Goal: Task Accomplishment & Management: Manage account settings

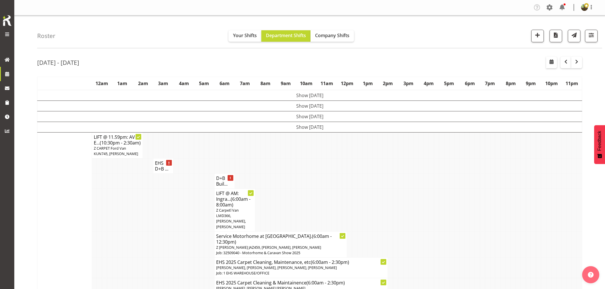
scroll to position [536, 0]
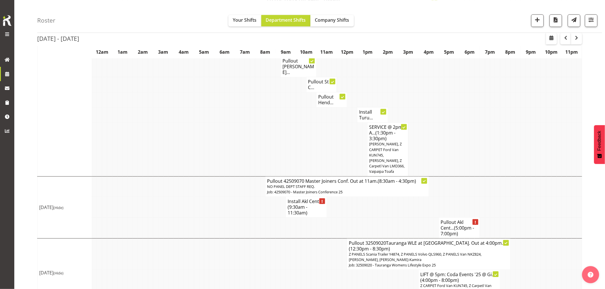
click at [302, 204] on span "(9:30am - 11:30am)" at bounding box center [297, 210] width 20 height 12
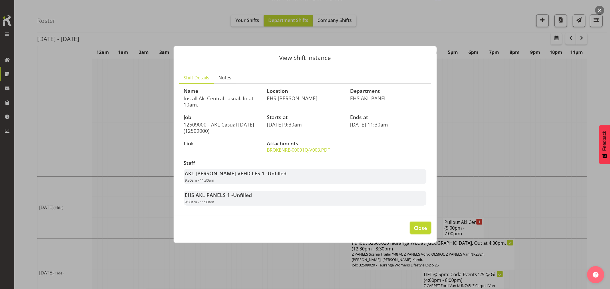
click at [417, 228] on span "Close" at bounding box center [420, 227] width 13 height 7
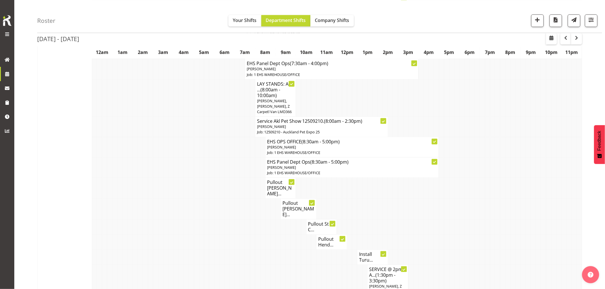
scroll to position [505, 0]
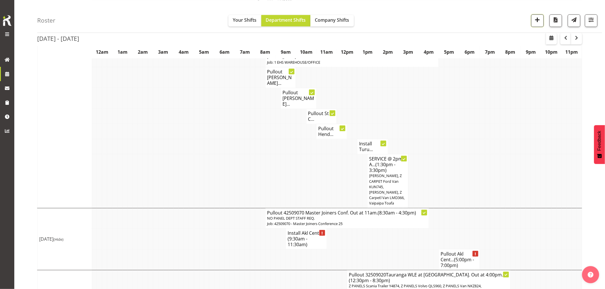
click at [539, 19] on span "button" at bounding box center [537, 19] width 7 height 7
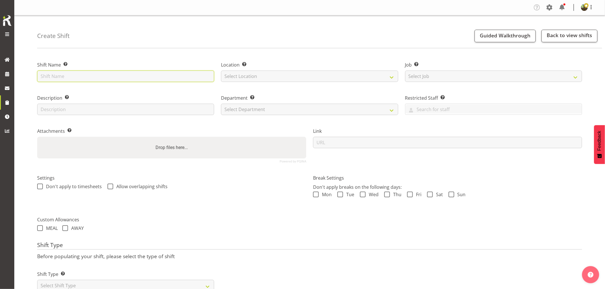
click at [67, 78] on input "text" at bounding box center [125, 76] width 177 height 11
type input "Strike - Master Joiners"
drag, startPoint x: 259, startPoint y: 76, endPoint x: 258, endPoint y: 81, distance: 5.8
click at [259, 76] on select "Select Location EHS RYMER" at bounding box center [309, 76] width 177 height 11
select select "35"
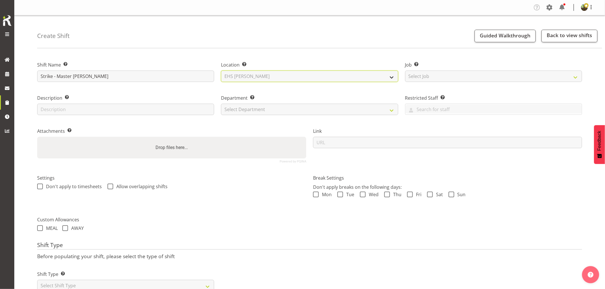
click at [221, 71] on select "Select Location EHS RYMER" at bounding box center [309, 76] width 177 height 11
click at [439, 75] on select "Select Job Create new job 1 Carlton Events 1 Carlton Hamilton 1 Carlton Welling…" at bounding box center [493, 76] width 177 height 11
click at [271, 208] on div "Settings Don't apply to timesheets Allow overlapping shifts" at bounding box center [172, 189] width 276 height 45
click at [433, 77] on select "Select Job Create new job 1 Carlton Events 1 [PERSON_NAME][GEOGRAPHIC_DATA] 1 […" at bounding box center [493, 76] width 177 height 11
select select "9797"
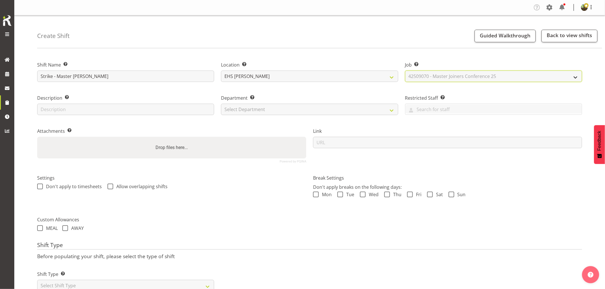
click at [405, 71] on select "Select Job Create new job 1 Carlton Events 1 [PERSON_NAME][GEOGRAPHIC_DATA] 1 […" at bounding box center [493, 76] width 177 height 11
click at [305, 109] on select "Select Department EHS AKL FURNITURE" at bounding box center [309, 109] width 177 height 11
select select "38"
click at [221, 104] on select "Select Department EHS AKL FURNITURE" at bounding box center [309, 109] width 177 height 11
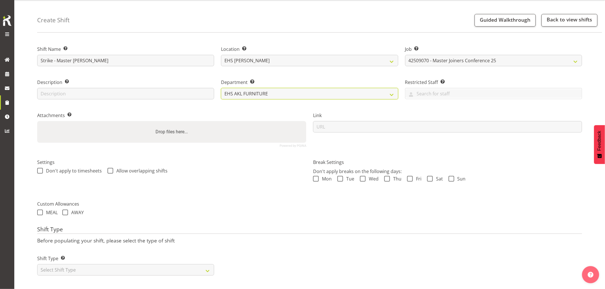
scroll to position [21, 0]
drag, startPoint x: 159, startPoint y: 263, endPoint x: 155, endPoint y: 260, distance: 5.2
click at [159, 264] on select "Select Shift Type One Off Shift Recurring Shift Rotating Shift" at bounding box center [125, 269] width 177 height 11
select select "one_off"
click at [37, 264] on select "Select Shift Type One Off Shift Recurring Shift Rotating Shift" at bounding box center [125, 269] width 177 height 11
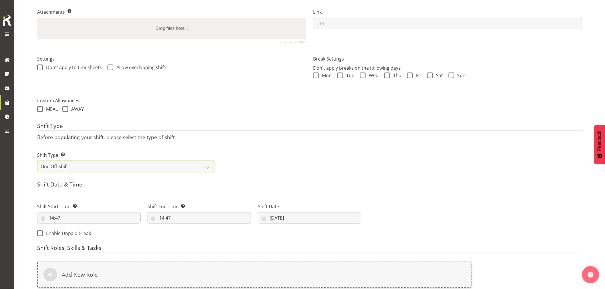
scroll to position [204, 0]
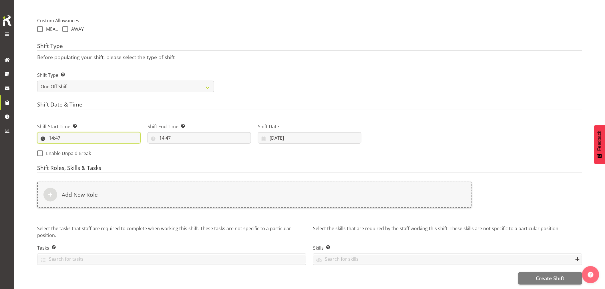
click at [55, 132] on input "14:47" at bounding box center [88, 137] width 103 height 11
click at [78, 149] on select "00 01 02 03 04 05 06 07 08 09 10 11 12 13 14 15 16 17 18 19 20 21 22 23" at bounding box center [76, 152] width 13 height 11
click at [55, 133] on input "14:47" at bounding box center [88, 137] width 103 height 11
click at [56, 133] on input "14:47" at bounding box center [88, 137] width 103 height 11
click at [77, 149] on select "00 01 02 03 04 05 06 07 08 09 10 11 12 13 14 15 16 17 18 19 20 21 22 23" at bounding box center [76, 152] width 13 height 11
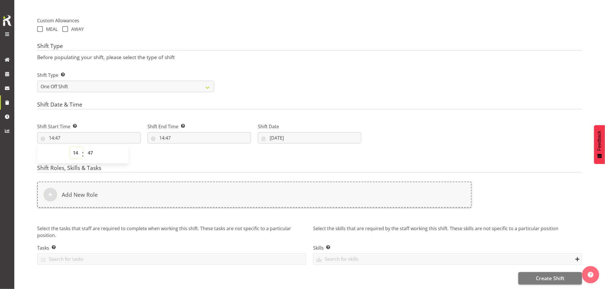
click at [75, 147] on select "00 01 02 03 04 05 06 07 08 09 10 11 12 13 14 15 16 17 18 19 20 21 22 23" at bounding box center [76, 152] width 13 height 11
click at [75, 148] on select "00 01 02 03 04 05 06 07 08 09 10 11 12 13 14 15 16 17 18 19 20 21 22 23" at bounding box center [76, 152] width 13 height 11
select select "7"
click at [70, 147] on select "00 01 02 03 04 05 06 07 08 09 10 11 12 13 14 15 16 17 18 19 20 21 22 23" at bounding box center [76, 152] width 13 height 11
type input "07:47"
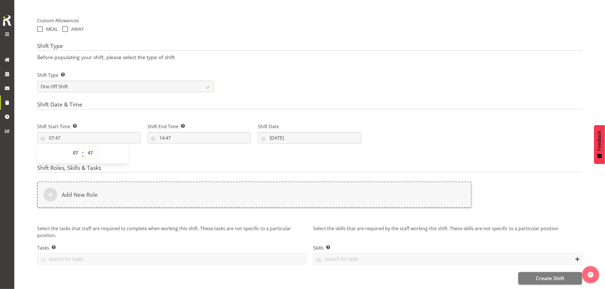
click at [89, 147] on select "00 01 02 03 04 05 06 07 08 09 10 11 12 13 14 15 16 17 18 19 20 21 22 23 24 25 2…" at bounding box center [91, 152] width 13 height 11
select select "0"
click at [85, 147] on select "00 01 02 03 04 05 06 07 08 09 10 11 12 13 14 15 16 17 18 19 20 21 22 23 24 25 2…" at bounding box center [91, 152] width 13 height 11
type input "07:00"
click at [173, 135] on input "14:47" at bounding box center [198, 137] width 103 height 11
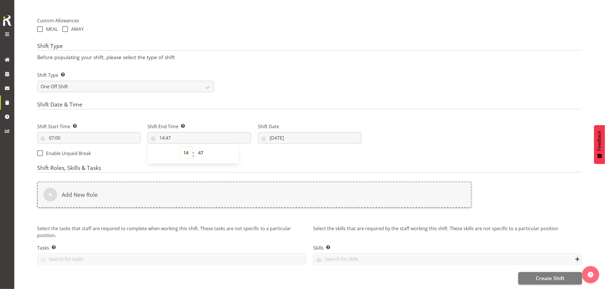
click at [185, 149] on select "00 01 02 03 04 05 06 07 08 09 10 11 12 13 14 15 16 17 18 19 20 21 22 23" at bounding box center [186, 152] width 13 height 11
select select "16"
click at [180, 147] on select "00 01 02 03 04 05 06 07 08 09 10 11 12 13 14 15 16 17 18 19 20 21 22 23" at bounding box center [186, 152] width 13 height 11
type input "16:47"
drag, startPoint x: 199, startPoint y: 150, endPoint x: 199, endPoint y: 146, distance: 4.0
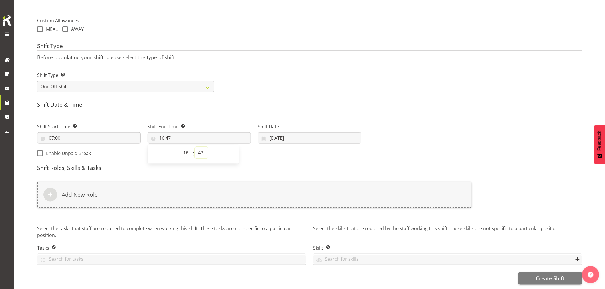
click at [199, 150] on select "00 01 02 03 04 05 06 07 08 09 10 11 12 13 14 15 16 17 18 19 20 21 22 23 24 25 2…" at bounding box center [201, 152] width 13 height 11
select select "0"
click at [195, 147] on select "00 01 02 03 04 05 06 07 08 09 10 11 12 13 14 15 16 17 18 19 20 21 22 23 24 25 2…" at bounding box center [201, 152] width 13 height 11
type input "16:00"
click at [282, 144] on div "Shift Start Time Set the time of the day you wish this shift to start 07:00 00 …" at bounding box center [199, 138] width 331 height 46
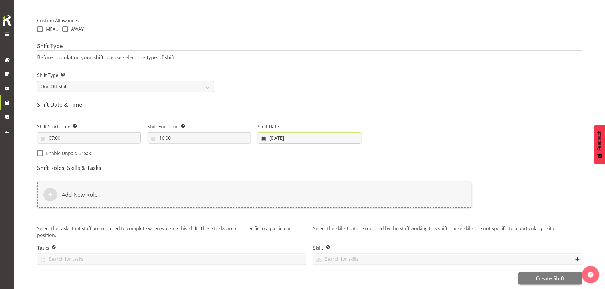
click at [285, 133] on input "19/09/2025" at bounding box center [309, 137] width 103 height 11
click at [343, 203] on span "20" at bounding box center [344, 205] width 5 height 5
type input "20/09/2025"
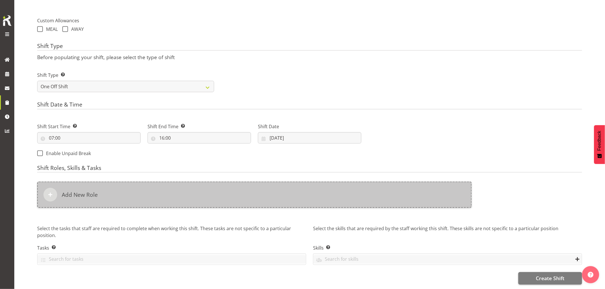
click at [142, 190] on div "Add New Role" at bounding box center [254, 195] width 434 height 26
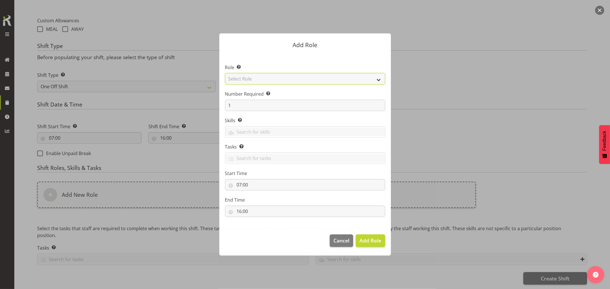
click at [291, 80] on select "Select Role ACCOUNT MANAGER ACCOUNT MANAGER DW ACCOUNTS AKL DIANNA VEHICLES AKL…" at bounding box center [305, 78] width 160 height 11
select select "189"
click at [225, 73] on select "Select Role ACCOUNT MANAGER ACCOUNT MANAGER DW ACCOUNTS AKL DIANNA VEHICLES AKL…" at bounding box center [305, 78] width 160 height 11
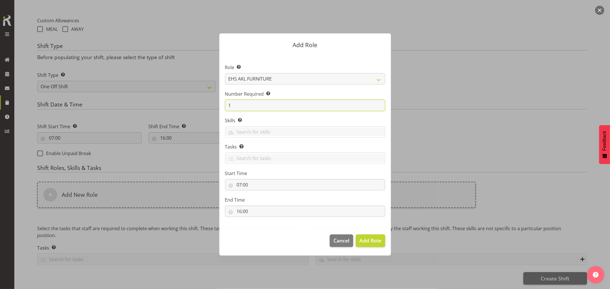
click at [285, 103] on input "1" at bounding box center [305, 105] width 160 height 11
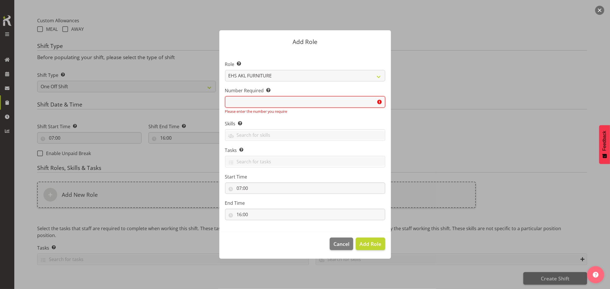
type input "3"
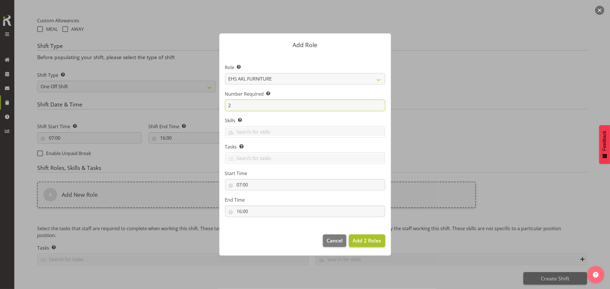
type input "2"
click at [366, 241] on span "Add 2 Roles" at bounding box center [366, 240] width 29 height 7
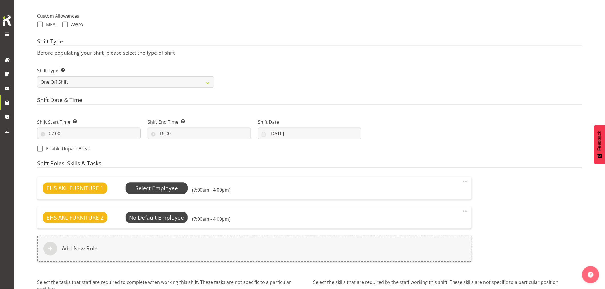
click at [173, 186] on span "Select Employee" at bounding box center [156, 188] width 43 height 8
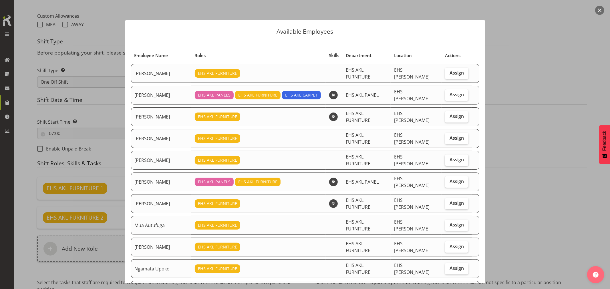
click at [449, 157] on span "Assign" at bounding box center [456, 160] width 14 height 6
click at [448, 158] on input "Assign" at bounding box center [447, 160] width 4 height 4
checkbox input "true"
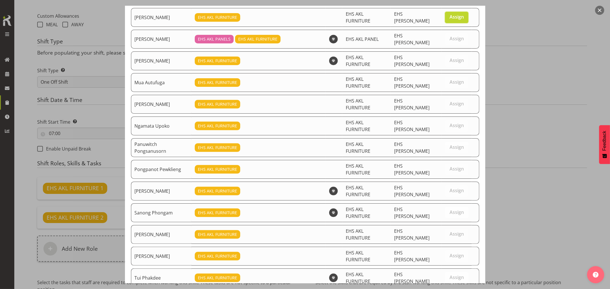
scroll to position [144, 0]
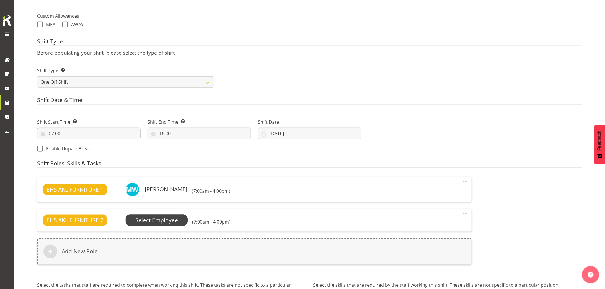
click at [164, 217] on span "Select Employee" at bounding box center [156, 220] width 43 height 8
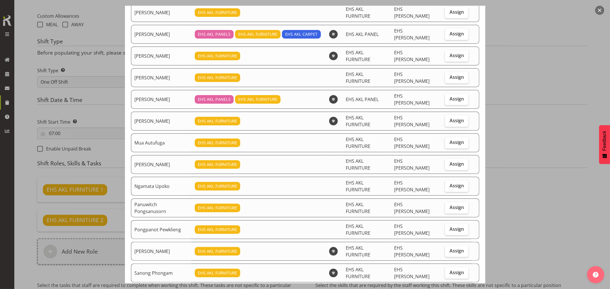
scroll to position [63, 0]
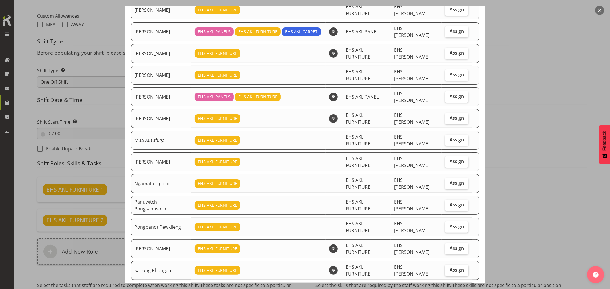
click at [451, 265] on label "Assign" at bounding box center [456, 270] width 23 height 11
click at [448, 268] on input "Assign" at bounding box center [447, 270] width 4 height 4
checkbox input "true"
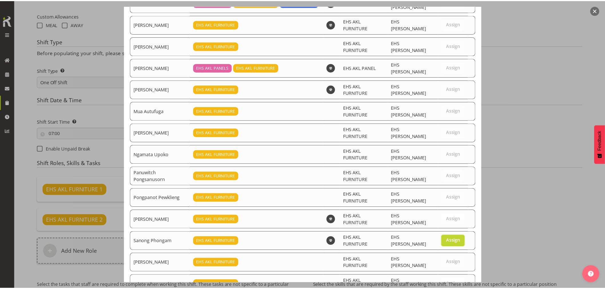
scroll to position [125, 0]
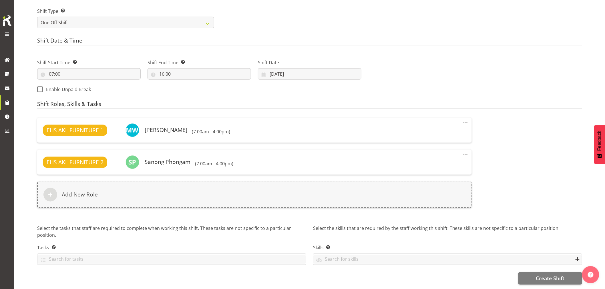
scroll to position [267, 0]
click at [542, 275] on span "Create Shift" at bounding box center [550, 278] width 29 height 7
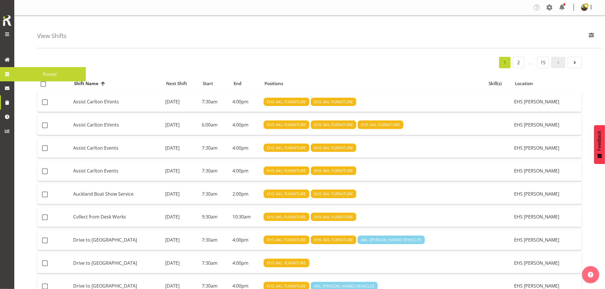
click at [52, 73] on span "Roster" at bounding box center [50, 74] width 66 height 9
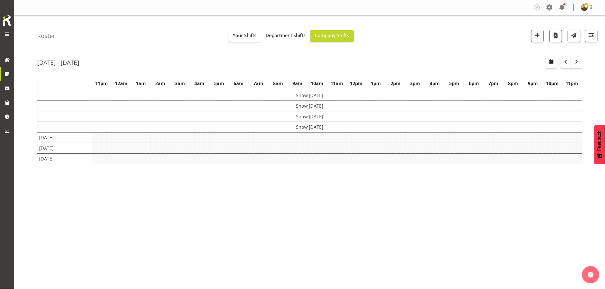
click at [294, 36] on span "Department Shifts" at bounding box center [286, 35] width 40 height 6
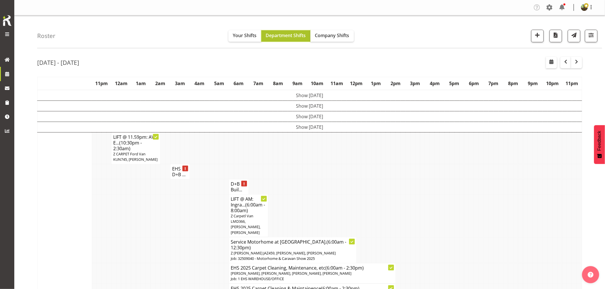
click at [283, 36] on span "Department Shifts" at bounding box center [286, 35] width 40 height 6
click at [336, 38] on span "Company Shifts" at bounding box center [332, 35] width 34 height 6
click at [283, 36] on span "Department Shifts" at bounding box center [286, 35] width 40 height 6
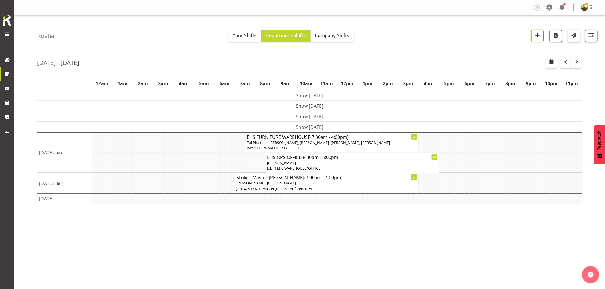
click at [539, 38] on span "button" at bounding box center [537, 34] width 7 height 7
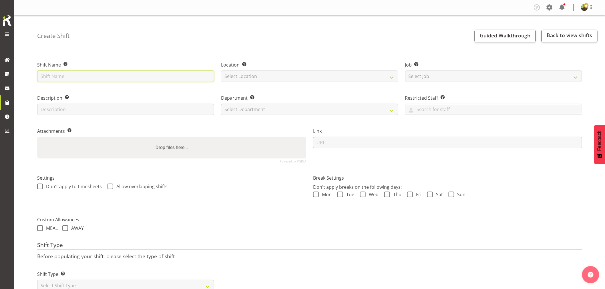
click at [99, 73] on input "text" at bounding box center [125, 76] width 177 height 11
click at [97, 74] on input "Strike -" at bounding box center [125, 76] width 177 height 11
type input "Strike - Motorhome &Caravan 2025"
click at [246, 81] on select "Select Location EHS RYMER" at bounding box center [309, 76] width 177 height 11
select select "35"
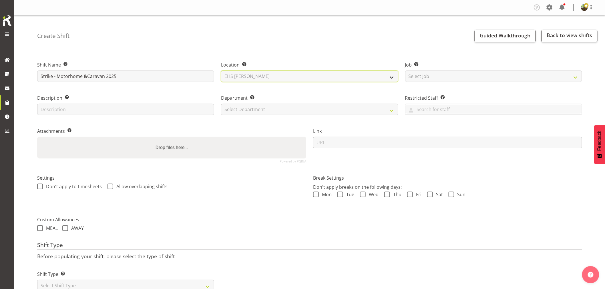
click at [221, 71] on select "Select Location EHS RYMER" at bounding box center [309, 76] width 177 height 11
click at [439, 77] on select "Select Job Create new job 1 Carlton Events 1 Carlton Hamilton 1 Carlton Welling…" at bounding box center [493, 76] width 177 height 11
select select "9139"
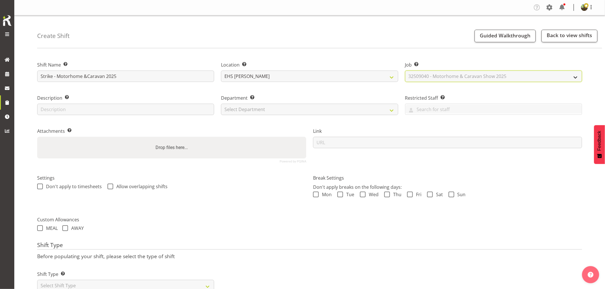
click at [405, 71] on select "Select Job Create new job 1 Carlton Events 1 Carlton Hamilton 1 Carlton Welling…" at bounding box center [493, 76] width 177 height 11
click at [310, 112] on select "Select Department EHS AKL FURNITURE" at bounding box center [309, 109] width 177 height 11
select select "38"
click at [221, 104] on select "Select Department EHS AKL FURNITURE" at bounding box center [309, 109] width 177 height 11
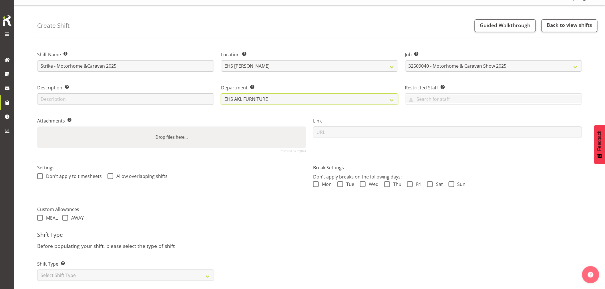
scroll to position [21, 0]
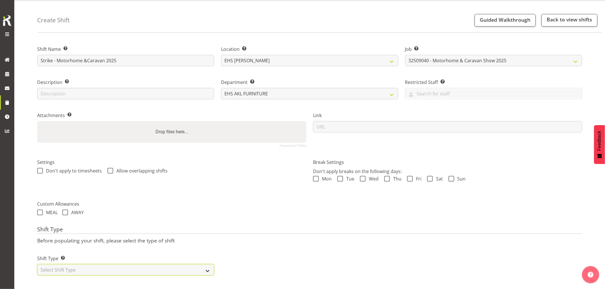
click at [119, 265] on select "Select Shift Type One Off Shift Recurring Shift Rotating Shift" at bounding box center [125, 269] width 177 height 11
select select "one_off"
click at [37, 264] on select "Select Shift Type One Off Shift Recurring Shift Rotating Shift" at bounding box center [125, 269] width 177 height 11
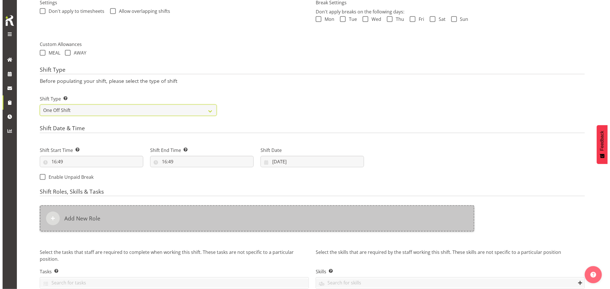
scroll to position [179, 0]
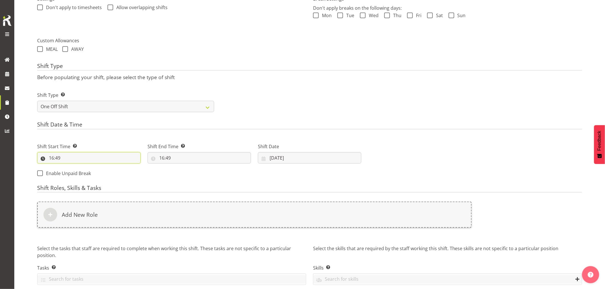
click at [55, 159] on input "16:49" at bounding box center [88, 157] width 103 height 11
click at [75, 172] on select "00 01 02 03 04 05 06 07 08 09 10 11 12 13 14 15 16 17 18 19 20 21 22 23" at bounding box center [76, 172] width 13 height 11
select select "14"
click at [70, 167] on select "00 01 02 03 04 05 06 07 08 09 10 11 12 13 14 15 16 17 18 19 20 21 22 23" at bounding box center [76, 172] width 13 height 11
type input "14:49"
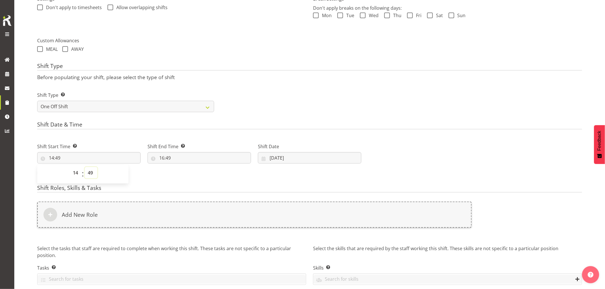
drag, startPoint x: 90, startPoint y: 172, endPoint x: 91, endPoint y: 168, distance: 4.5
click at [90, 172] on select "00 01 02 03 04 05 06 07 08 09 10 11 12 13 14 15 16 17 18 19 20 21 22 23 24 25 2…" at bounding box center [91, 172] width 13 height 11
select select "0"
click at [85, 167] on select "00 01 02 03 04 05 06 07 08 09 10 11 12 13 14 15 16 17 18 19 20 21 22 23 24 25 2…" at bounding box center [91, 172] width 13 height 11
type input "14:00"
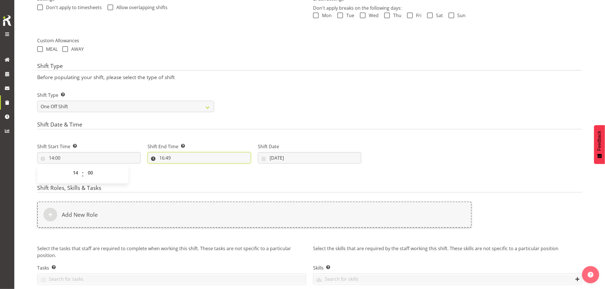
click at [159, 156] on input "16:49" at bounding box center [198, 157] width 103 height 11
click at [185, 175] on select "00 01 02 03 04 05 06 07 08 09 10 11 12 13 14 15 16 17 18 19 20 21 22 23" at bounding box center [186, 172] width 13 height 11
select select "18"
click at [180, 167] on select "00 01 02 03 04 05 06 07 08 09 10 11 12 13 14 15 16 17 18 19 20 21 22 23" at bounding box center [186, 172] width 13 height 11
type input "18:49"
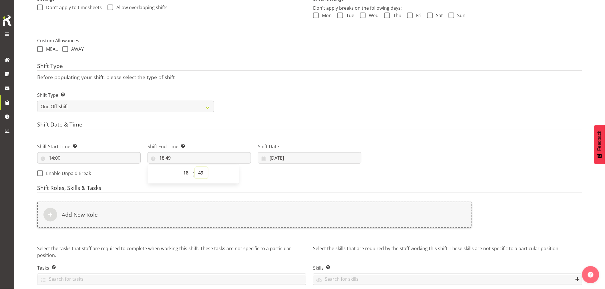
click at [201, 172] on select "00 01 02 03 04 05 06 07 08 09 10 11 12 13 14 15 16 17 18 19 20 21 22 23 24 25 2…" at bounding box center [201, 172] width 13 height 11
select select "0"
click at [195, 167] on select "00 01 02 03 04 05 06 07 08 09 10 11 12 13 14 15 16 17 18 19 20 21 22 23 24 25 2…" at bounding box center [201, 172] width 13 height 11
type input "18:00"
click at [285, 158] on input "19/09/2025" at bounding box center [309, 157] width 103 height 11
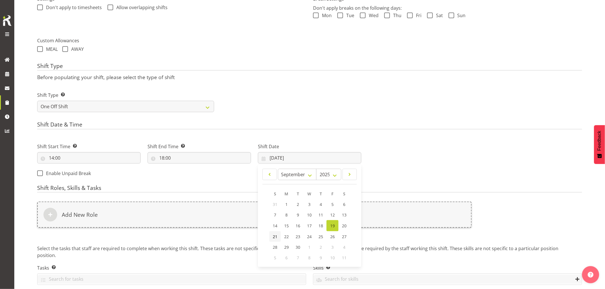
click at [275, 238] on span "21" at bounding box center [275, 236] width 5 height 5
type input "21/09/2025"
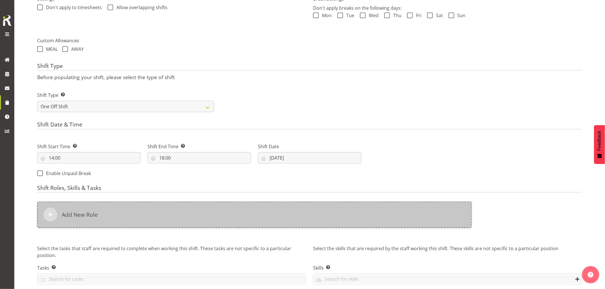
click at [229, 210] on div "Add New Role" at bounding box center [254, 215] width 434 height 26
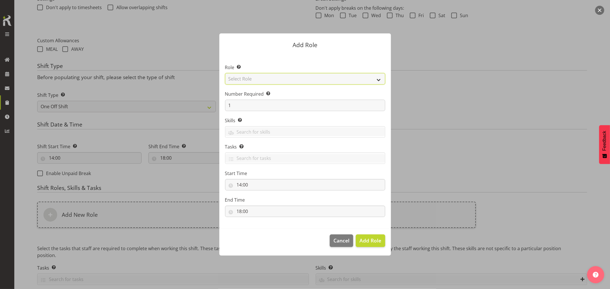
click at [276, 81] on select "Select Role ACCOUNT MANAGER ACCOUNT MANAGER DW ACCOUNTS AKL DIANNA VEHICLES AKL…" at bounding box center [305, 78] width 160 height 11
select select "189"
click at [225, 73] on select "Select Role ACCOUNT MANAGER ACCOUNT MANAGER DW ACCOUNTS AKL DIANNA VEHICLES AKL…" at bounding box center [305, 78] width 160 height 11
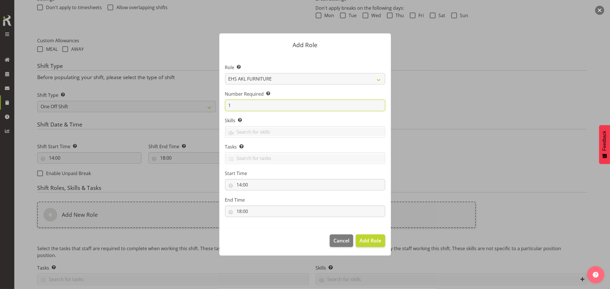
click at [267, 107] on input "1" at bounding box center [305, 105] width 160 height 11
type input "2"
click at [376, 240] on span "Add 2 Roles" at bounding box center [366, 240] width 29 height 7
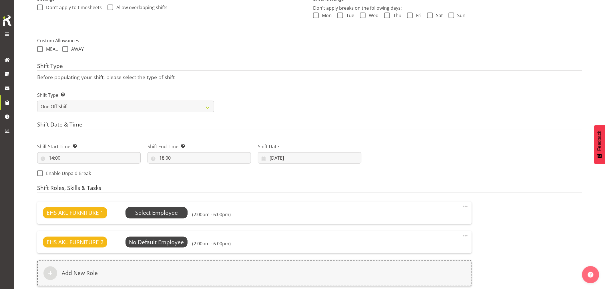
click at [167, 216] on span "Select Employee" at bounding box center [156, 213] width 43 height 8
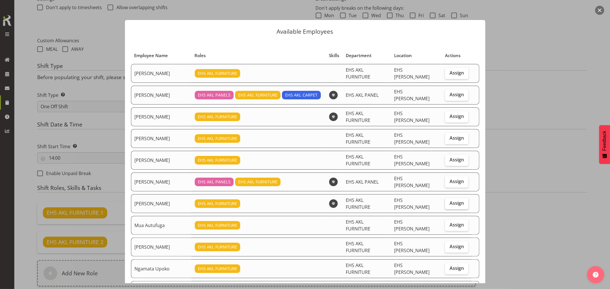
click at [453, 200] on span "Assign" at bounding box center [456, 203] width 14 height 6
click at [448, 201] on input "Assign" at bounding box center [447, 203] width 4 height 4
checkbox input "true"
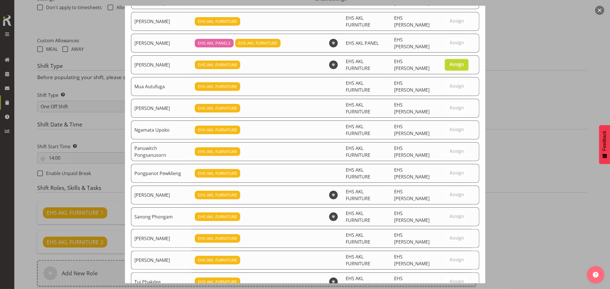
scroll to position [144, 0]
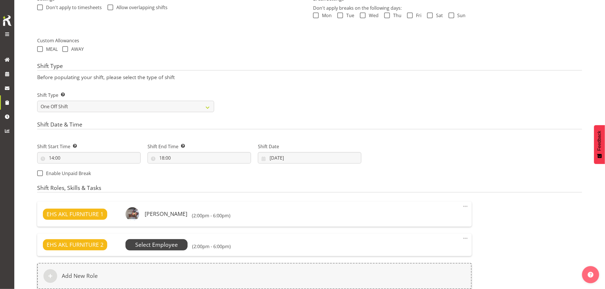
click at [159, 245] on span "Select Employee" at bounding box center [156, 245] width 43 height 8
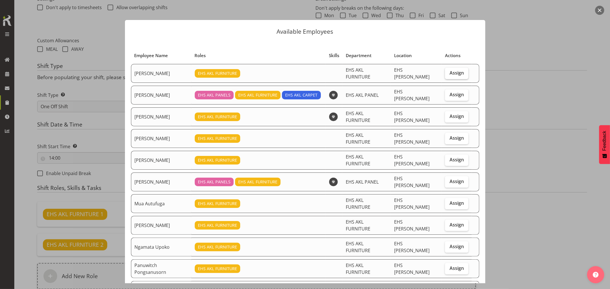
click at [449, 73] on span "Assign" at bounding box center [456, 73] width 14 height 6
click at [448, 73] on input "Assign" at bounding box center [447, 73] width 4 height 4
checkbox input "true"
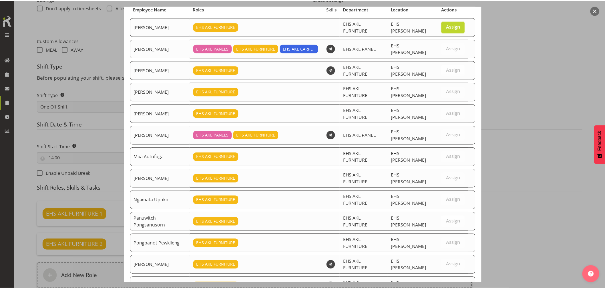
scroll to position [125, 0]
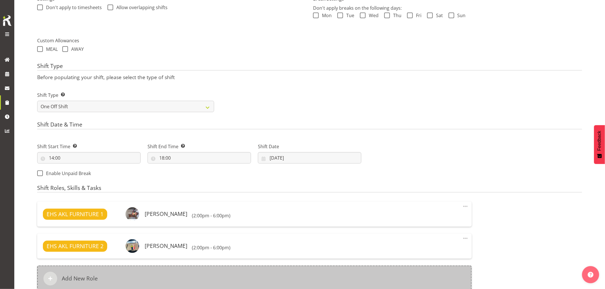
scroll to position [267, 0]
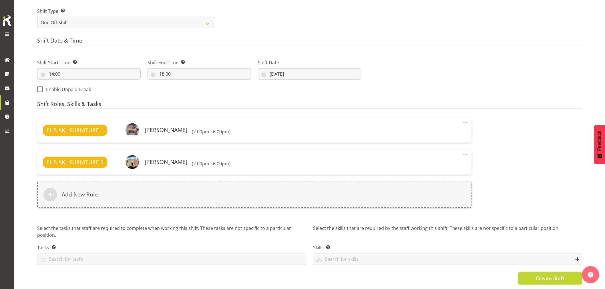
click at [530, 272] on button "Create Shift" at bounding box center [550, 278] width 64 height 13
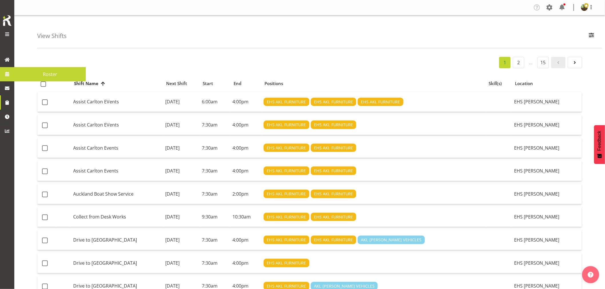
click at [56, 76] on span "Roster" at bounding box center [50, 74] width 66 height 9
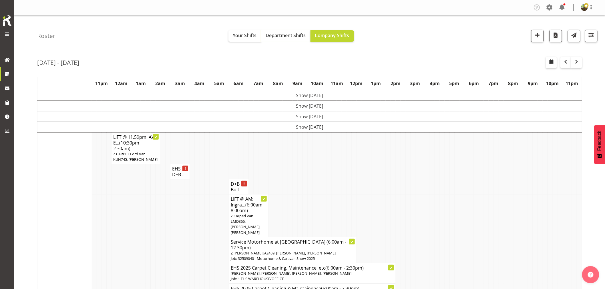
click at [286, 39] on button "Department Shifts" at bounding box center [285, 35] width 49 height 11
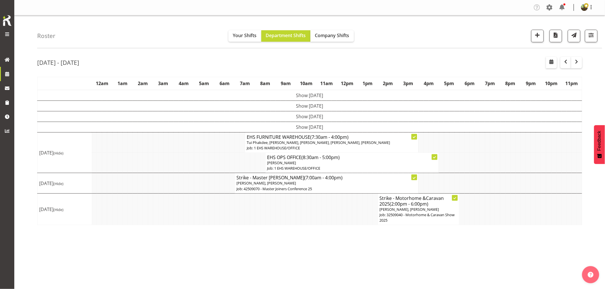
click at [396, 210] on span "[PERSON_NAME], [PERSON_NAME]" at bounding box center [409, 209] width 59 height 5
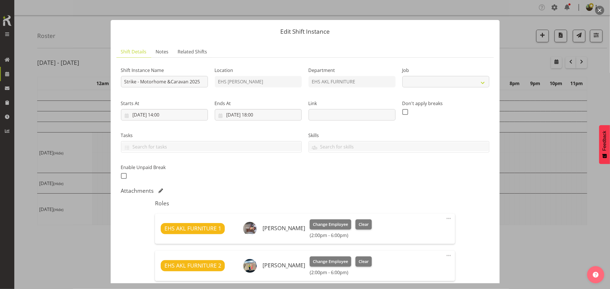
select select "9139"
click at [254, 116] on input "[DATE] 18:00" at bounding box center [258, 114] width 87 height 11
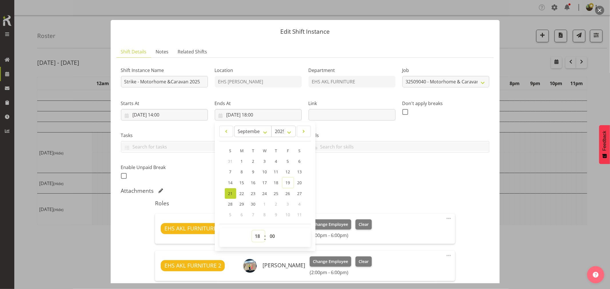
click at [255, 236] on select "00 01 02 03 04 05 06 07 08 09 10 11 12 13 14 15 16 17 18 19 20 21 22 23" at bounding box center [258, 236] width 13 height 11
select select "20"
click at [252, 231] on select "00 01 02 03 04 05 06 07 08 09 10 11 12 13 14 15 16 17 18 19 20 21 22 23" at bounding box center [258, 236] width 13 height 11
type input "[DATE] 20:00"
click at [257, 236] on select "00 01 02 03 04 05 06 07 08 09 10 11 12 13 14 15 16 17 18 19 20 21 22 23" at bounding box center [258, 236] width 13 height 11
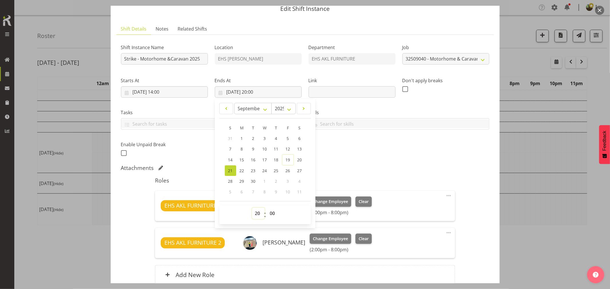
scroll to position [32, 0]
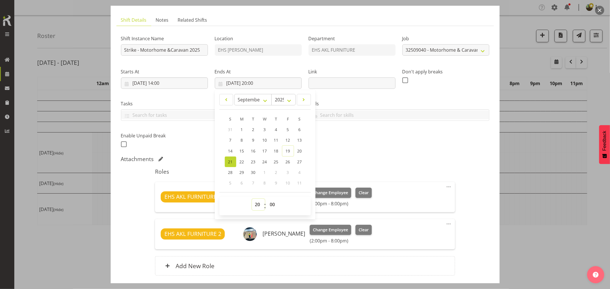
click at [254, 203] on select "00 01 02 03 04 05 06 07 08 09 10 11 12 13 14 15 16 17 18 19 20 21 22 23" at bounding box center [258, 204] width 13 height 11
select select "22"
click at [252, 199] on select "00 01 02 03 04 05 06 07 08 09 10 11 12 13 14 15 16 17 18 19 20 21 22 23" at bounding box center [258, 204] width 13 height 11
type input "[DATE] 22:00"
click at [256, 206] on select "00 01 02 03 04 05 06 07 08 09 10 11 12 13 14 15 16 17 18 19 20 21 22 23" at bounding box center [258, 204] width 13 height 11
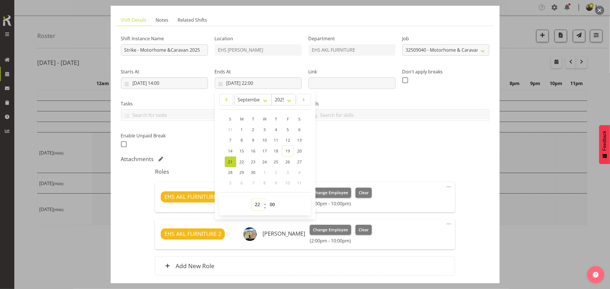
click at [252, 199] on select "00 01 02 03 04 05 06 07 08 09 10 11 12 13 14 15 16 17 18 19 20 21 22 23" at bounding box center [258, 204] width 13 height 11
click at [360, 147] on div "Shift Instance Name Strike - Motorhome &Caravan 2025 Location EHS [PERSON_NAME]…" at bounding box center [304, 89] width 375 height 125
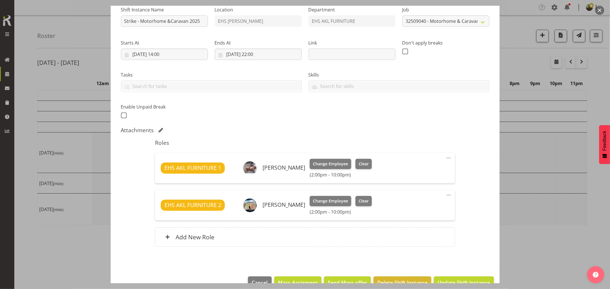
scroll to position [75, 0]
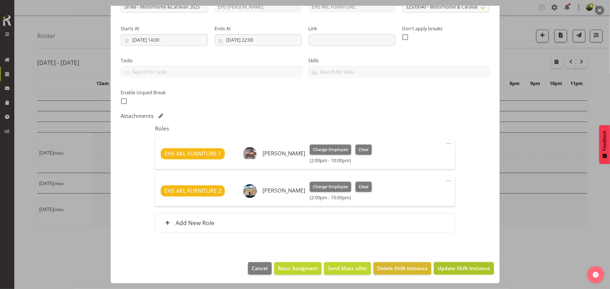
click at [450, 266] on span "Update Shift Instance" at bounding box center [463, 268] width 52 height 7
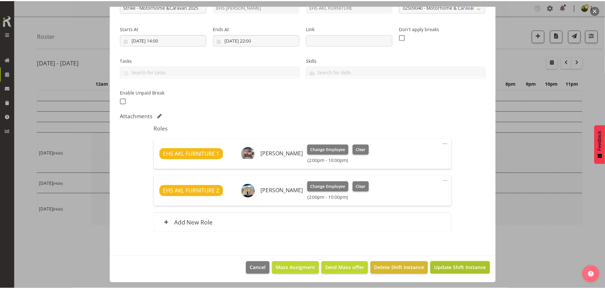
scroll to position [52, 0]
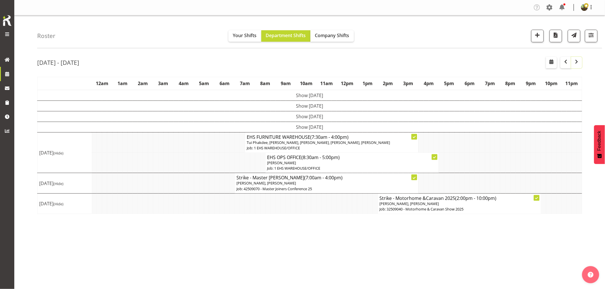
click at [577, 64] on span "button" at bounding box center [576, 61] width 7 height 7
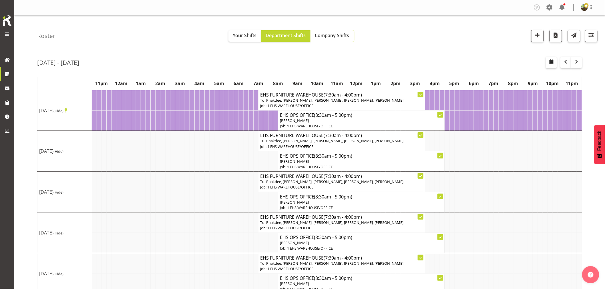
click at [334, 35] on span "Company Shifts" at bounding box center [332, 35] width 34 height 6
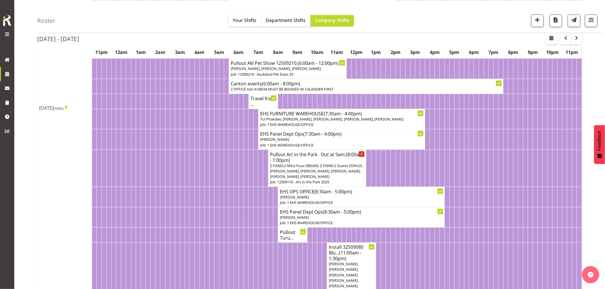
scroll to position [254, 0]
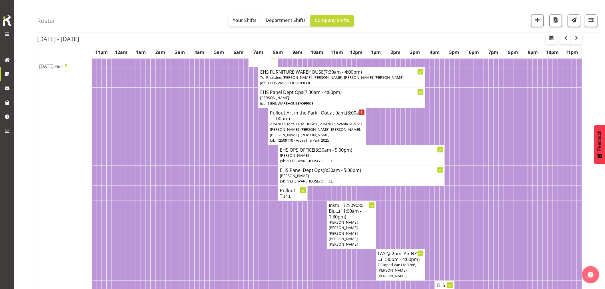
click at [359, 220] on h4 "Install 32509080 Blu... (11:00am - 1:30pm)" at bounding box center [351, 211] width 45 height 17
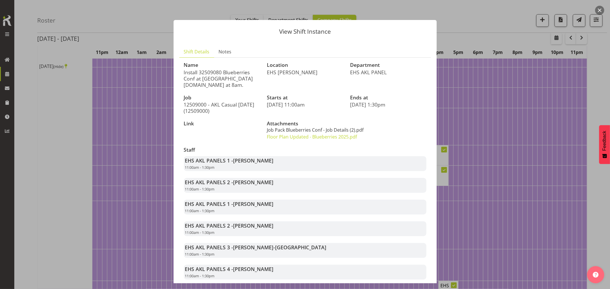
click at [318, 130] on link "Job Pack Blueberries Conf - Job Details (2).pdf" at bounding box center [315, 130] width 97 height 6
click at [602, 9] on button "button" at bounding box center [599, 10] width 9 height 9
